Goal: Task Accomplishment & Management: Manage account settings

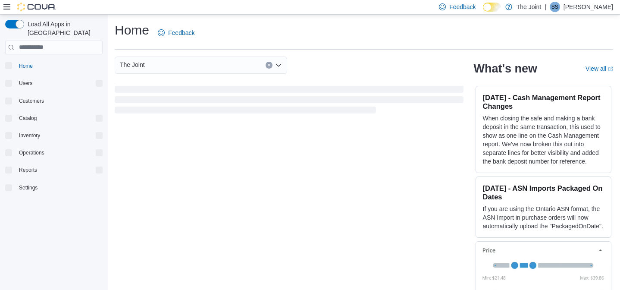
click at [558, 7] on span "SS" at bounding box center [554, 7] width 7 height 10
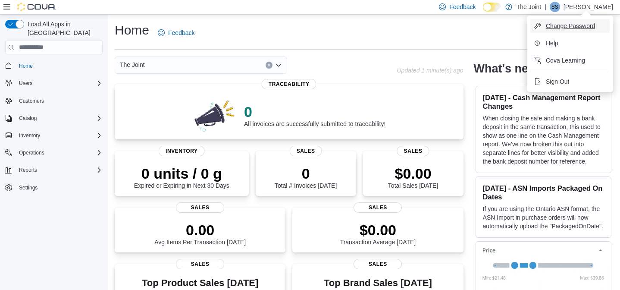
click at [566, 25] on span "Change Password" at bounding box center [570, 26] width 49 height 9
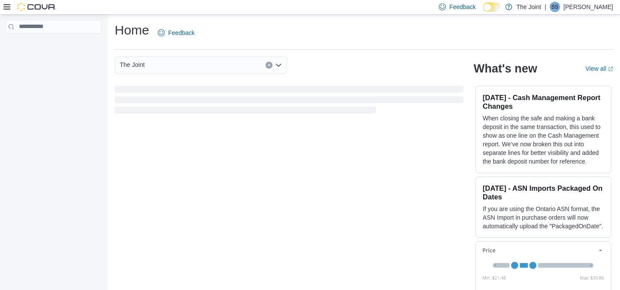
click at [579, 5] on p "Shubh Singh" at bounding box center [588, 7] width 50 height 10
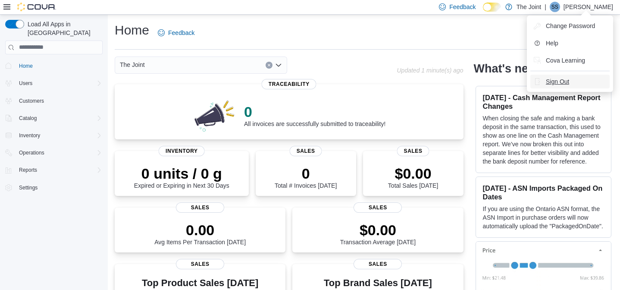
click at [560, 80] on span "Sign Out" at bounding box center [557, 81] width 23 height 9
